Goal: Information Seeking & Learning: Learn about a topic

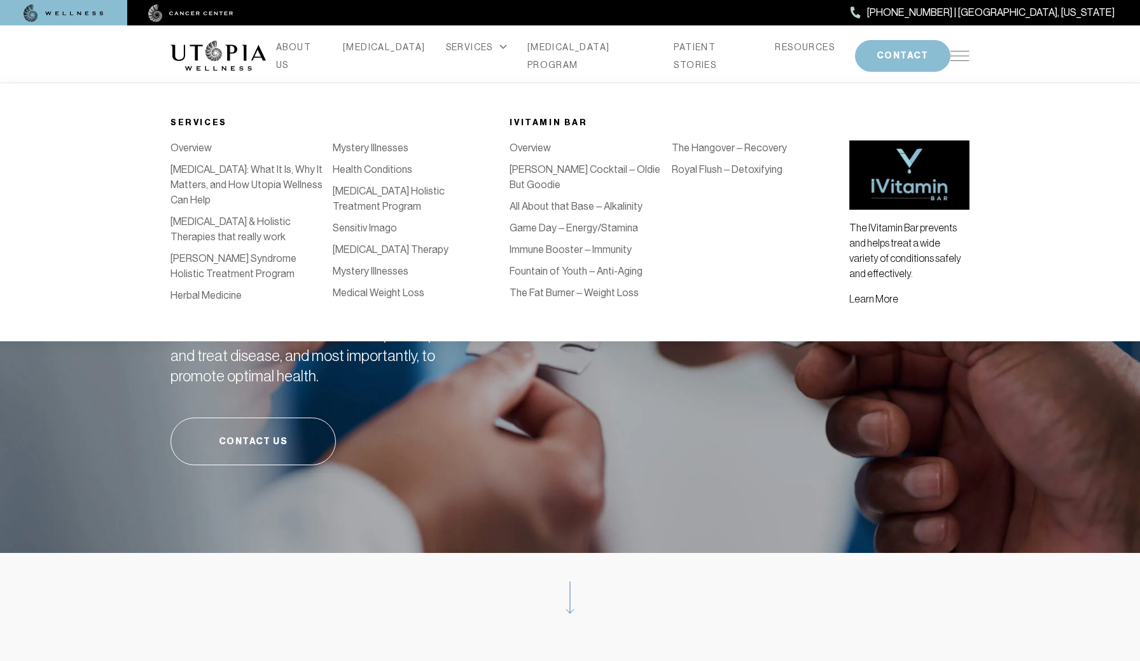
click at [552, 168] on link "[PERSON_NAME] Cocktail – Oldie But Goodie" at bounding box center [584, 176] width 151 height 27
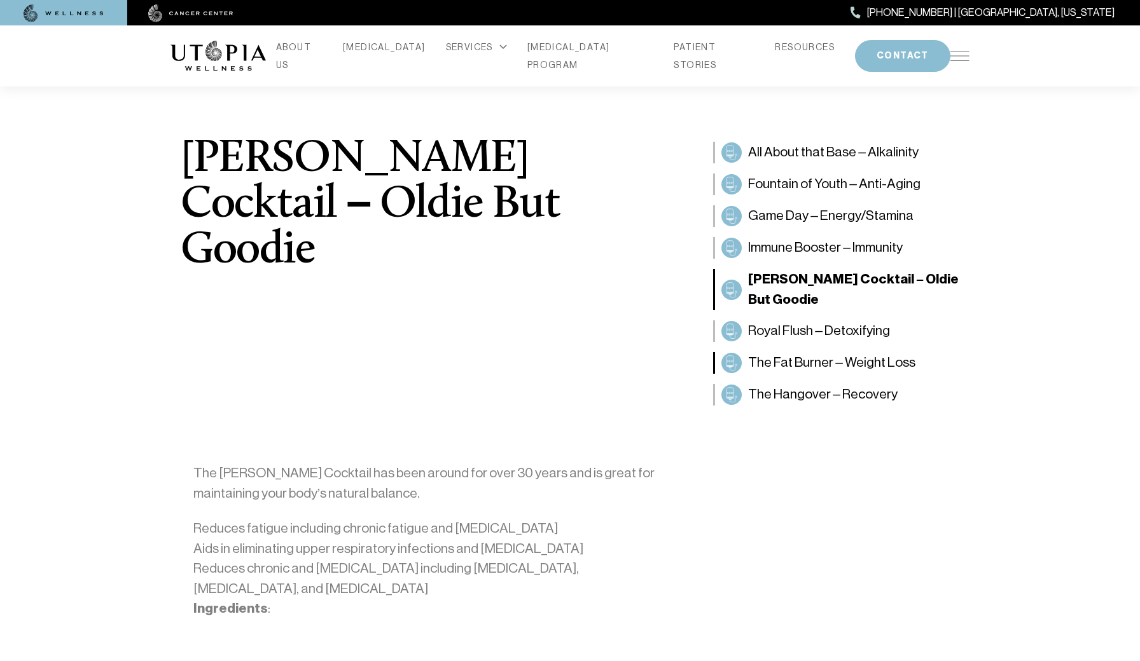
click at [859, 353] on span "The Fat Burner – Weight Loss" at bounding box center [831, 363] width 167 height 20
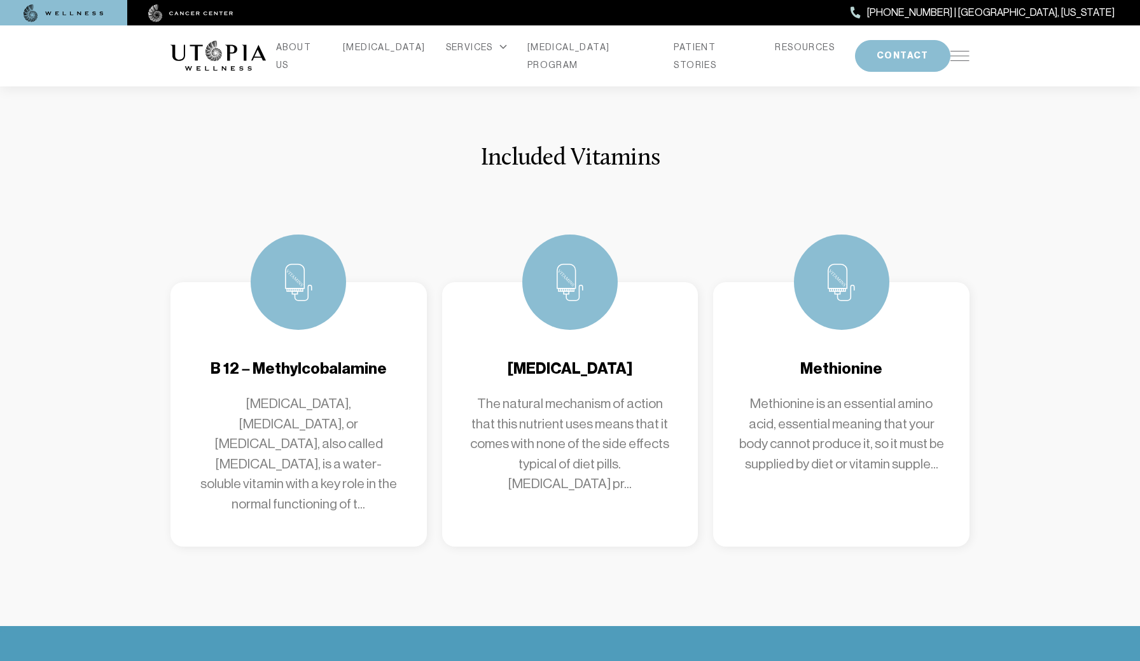
scroll to position [563, 0]
click at [525, 466] on p "The natural mechanism of action that this nutrient uses means that it comes wit…" at bounding box center [569, 444] width 205 height 100
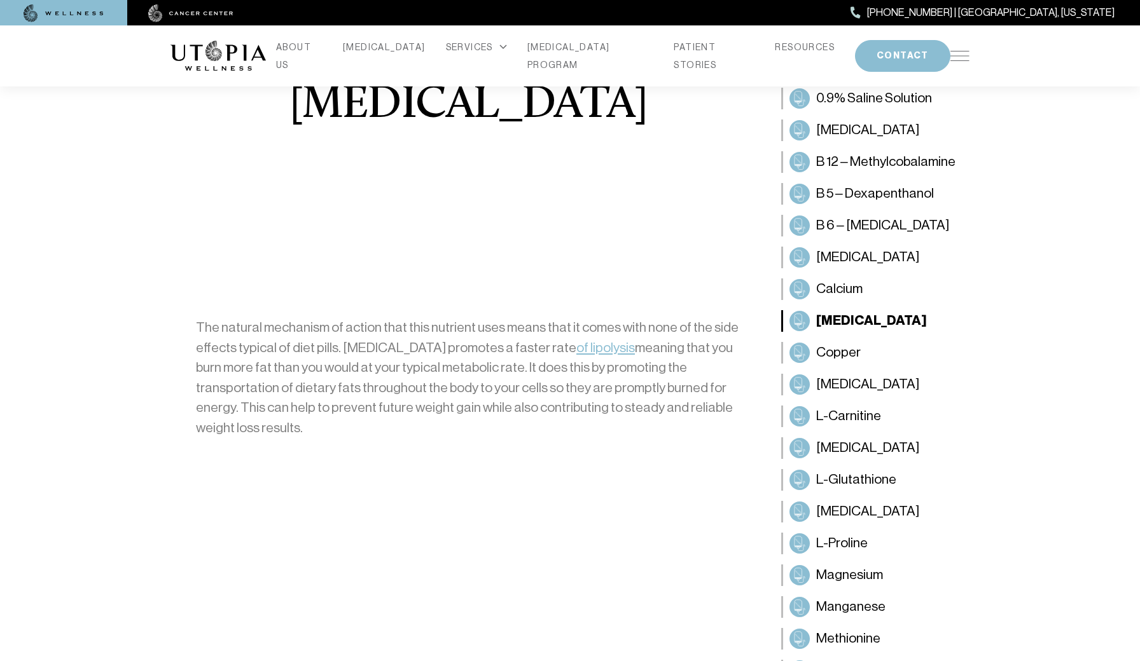
scroll to position [57, 0]
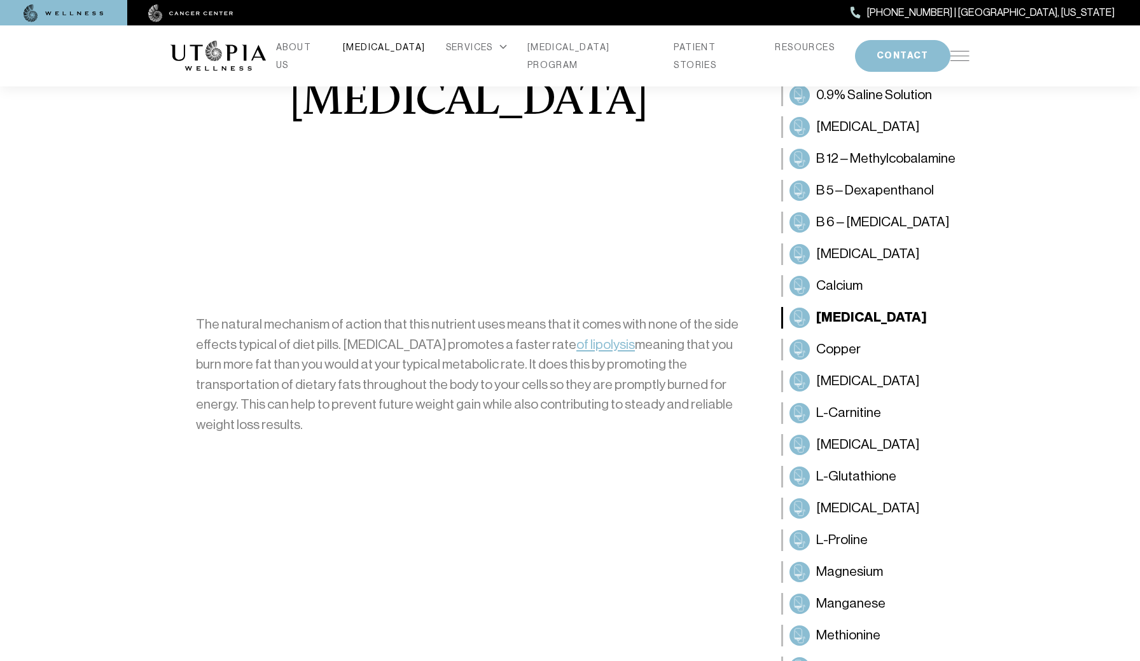
click at [404, 54] on link "[MEDICAL_DATA]" at bounding box center [384, 47] width 83 height 18
